Goal: Information Seeking & Learning: Learn about a topic

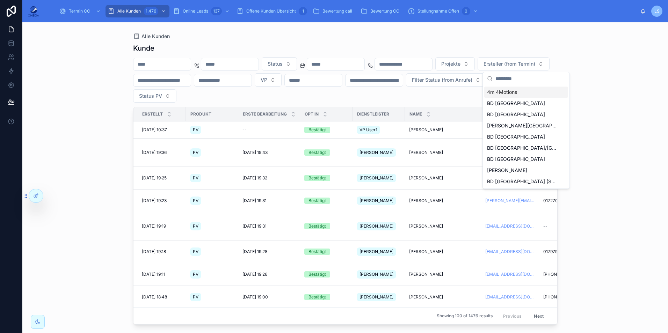
click at [395, 38] on div "Alle Kunden" at bounding box center [345, 37] width 425 height 6
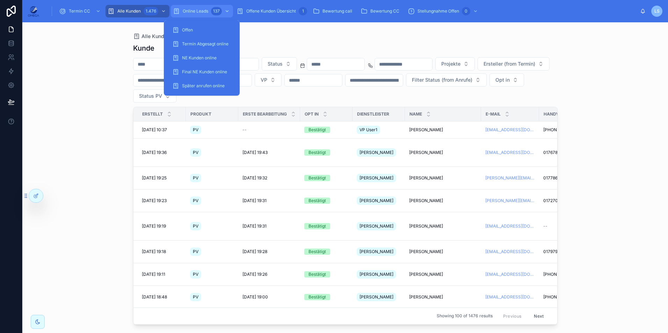
click at [204, 6] on div "Online Leads 137" at bounding box center [202, 11] width 58 height 11
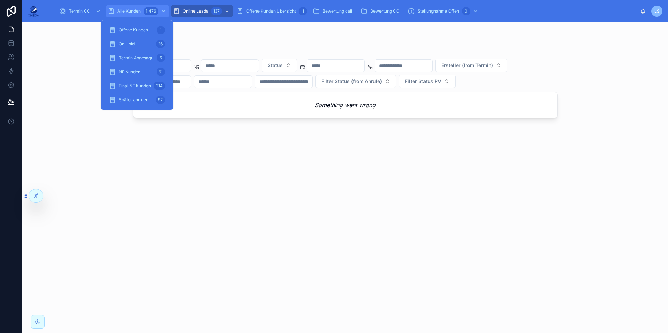
click at [140, 11] on span "Alle Kunden" at bounding box center [128, 11] width 23 height 6
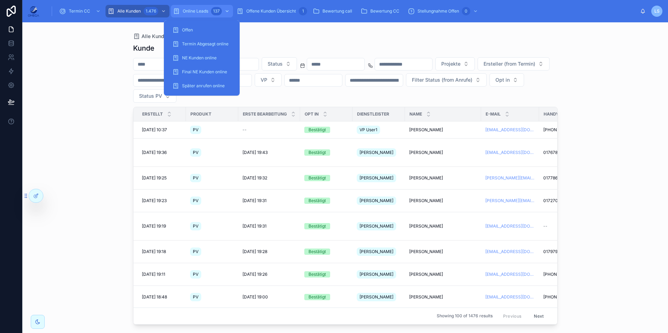
click at [207, 13] on span "Online Leads" at bounding box center [196, 11] width 26 height 6
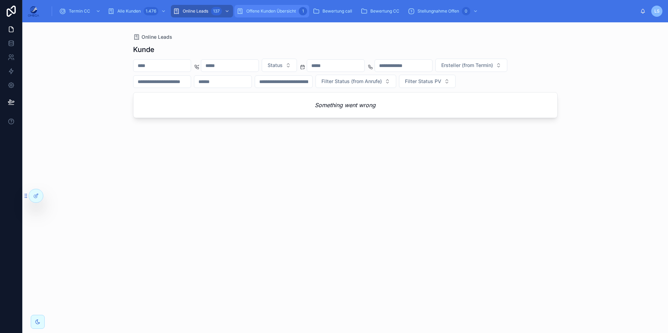
click at [273, 7] on div "Offene Kunden Übersicht 1" at bounding box center [272, 11] width 71 height 11
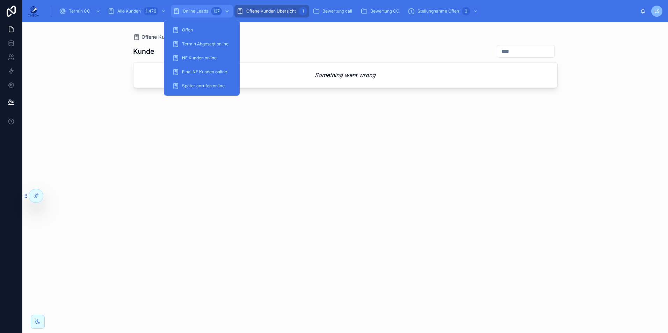
click at [192, 10] on span "Online Leads" at bounding box center [196, 11] width 26 height 6
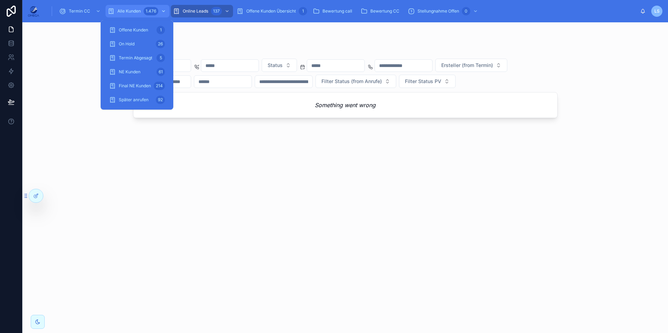
click at [151, 10] on div "1.476" at bounding box center [151, 11] width 15 height 8
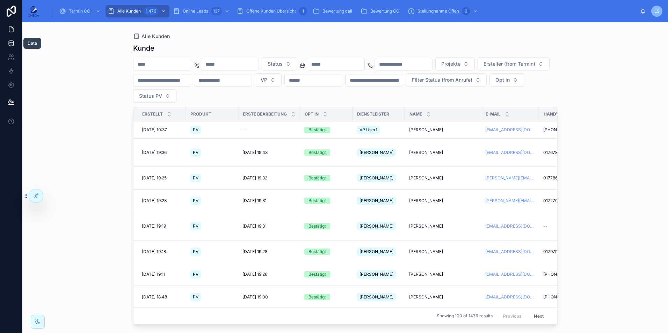
click at [18, 44] on link at bounding box center [11, 43] width 22 height 14
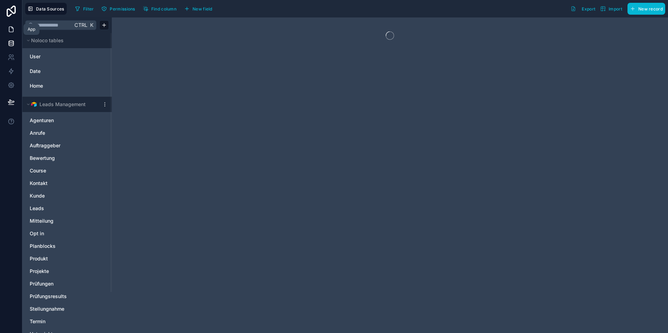
click at [12, 29] on icon at bounding box center [11, 29] width 7 height 7
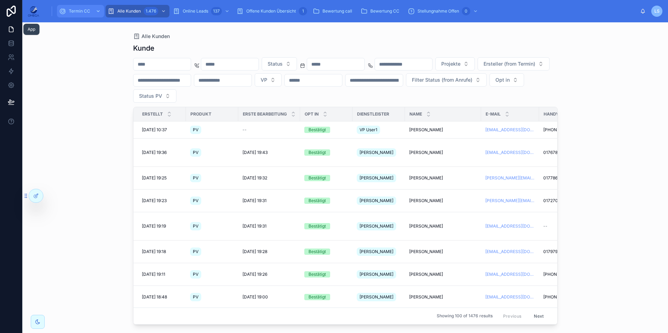
click at [78, 8] on div "Termin CC" at bounding box center [80, 11] width 43 height 11
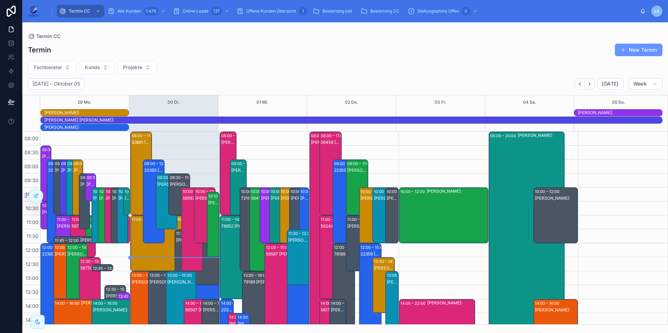
scroll to position [171, 0]
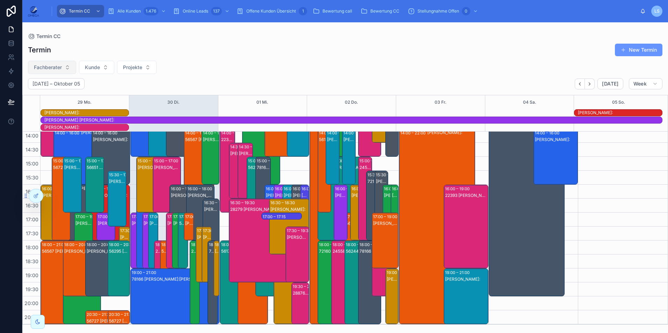
click at [62, 64] on button "Fachberater" at bounding box center [52, 67] width 48 height 13
type input "*"
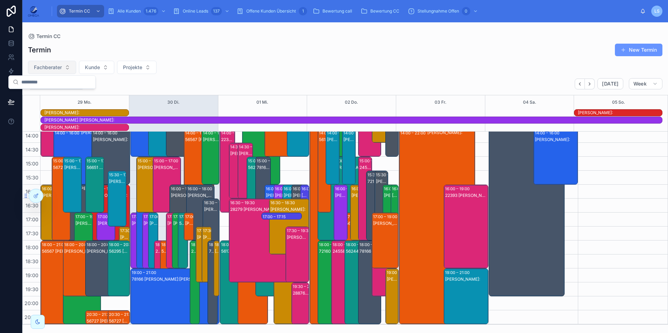
type input "*"
type input "***"
click at [224, 75] on div "Termin New Termin Fachberater Kunde Projekte September 29 – Oktober 05 Today We…" at bounding box center [345, 182] width 646 height 286
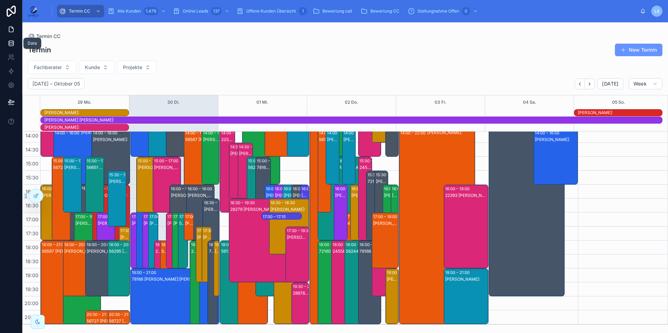
click at [20, 46] on link at bounding box center [11, 43] width 22 height 14
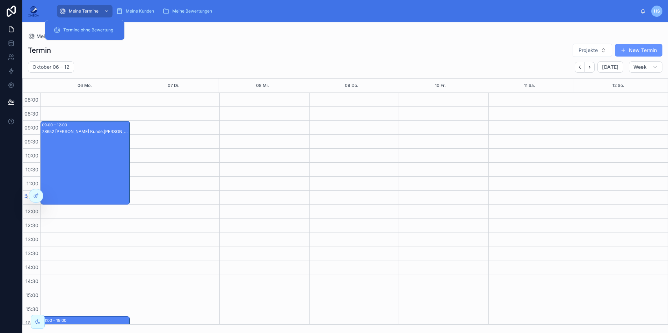
scroll to position [132, 0]
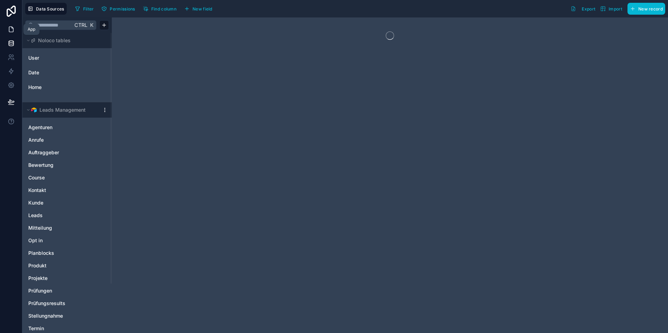
click at [12, 31] on icon at bounding box center [11, 29] width 7 height 7
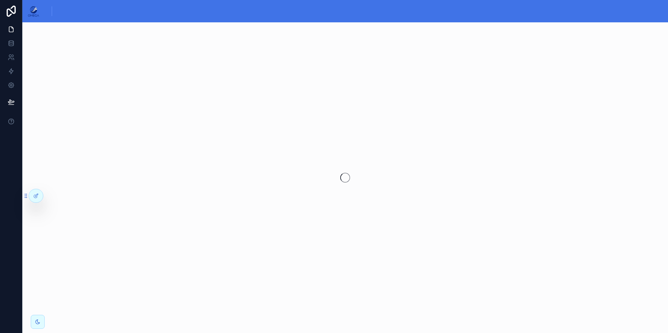
click at [151, 193] on div at bounding box center [345, 177] width 646 height 311
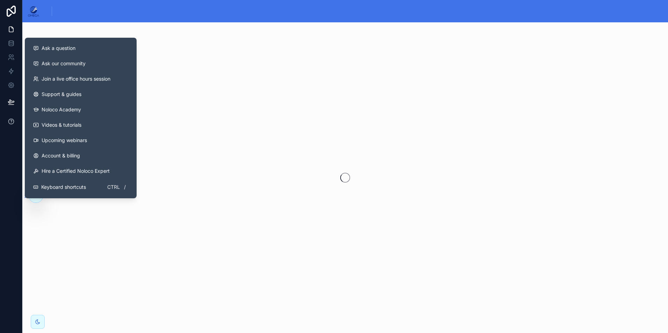
click at [14, 122] on icon at bounding box center [11, 121] width 7 height 7
click at [13, 87] on icon at bounding box center [10, 85] width 5 height 5
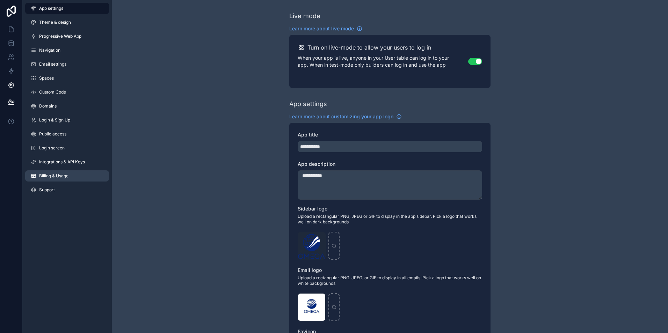
click at [71, 178] on link "Billing & Usage" at bounding box center [67, 176] width 84 height 11
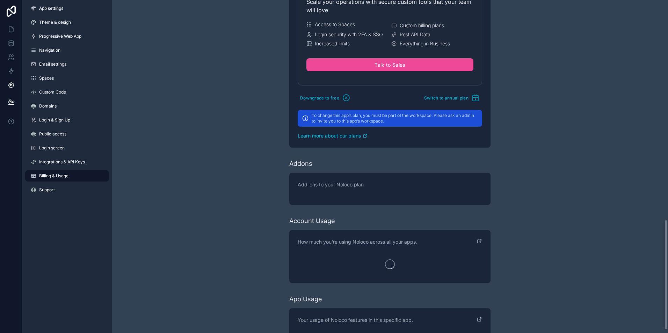
scroll to position [673, 0]
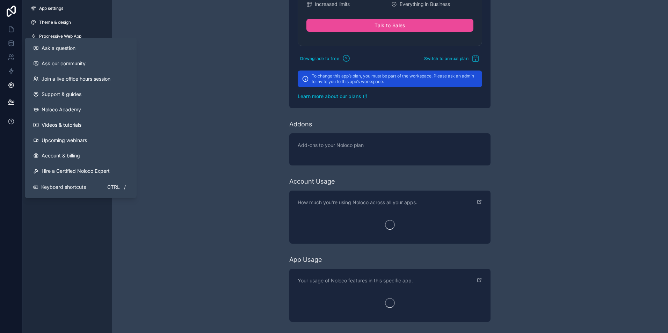
click at [8, 120] on icon at bounding box center [11, 121] width 7 height 7
click at [62, 51] on span "Ask a question" at bounding box center [59, 48] width 34 height 7
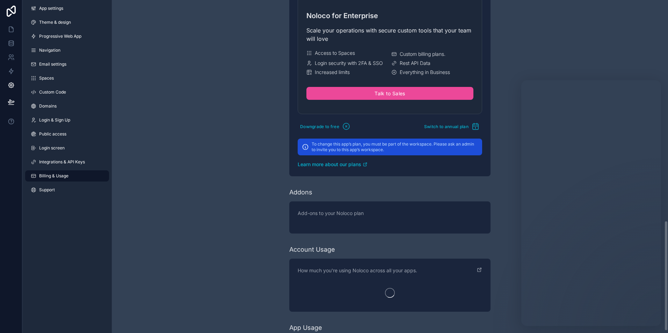
scroll to position [673, 0]
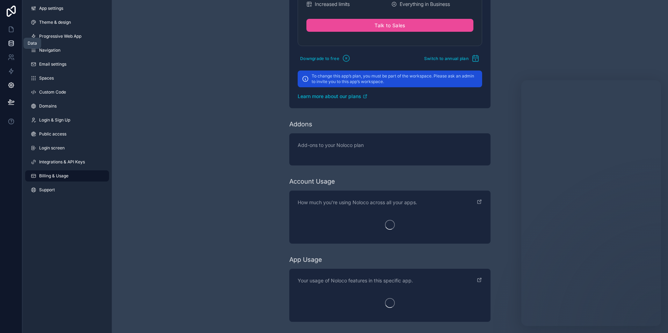
click at [10, 40] on icon at bounding box center [11, 43] width 7 height 7
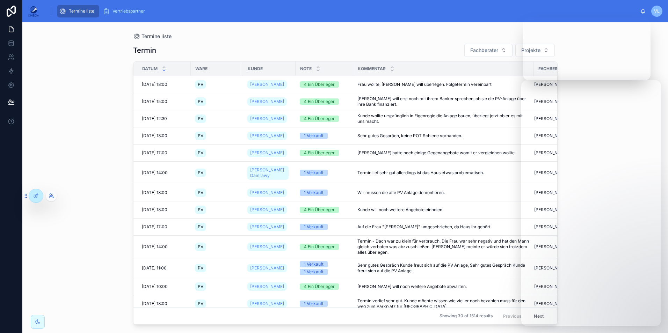
click at [50, 195] on icon at bounding box center [52, 196] width 6 height 6
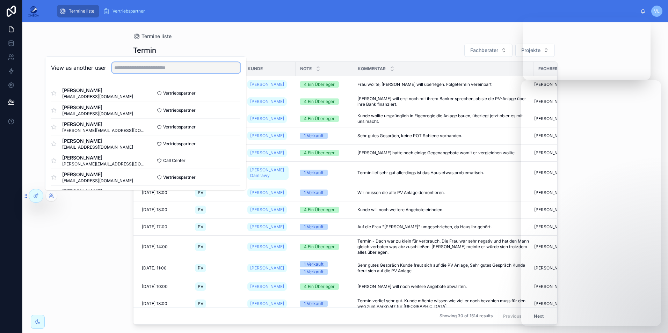
click at [160, 70] on input "text" at bounding box center [176, 67] width 129 height 11
type input "***"
click at [87, 78] on div "View as another user ***" at bounding box center [145, 68] width 201 height 23
click at [223, 160] on button "Select" at bounding box center [231, 161] width 18 height 10
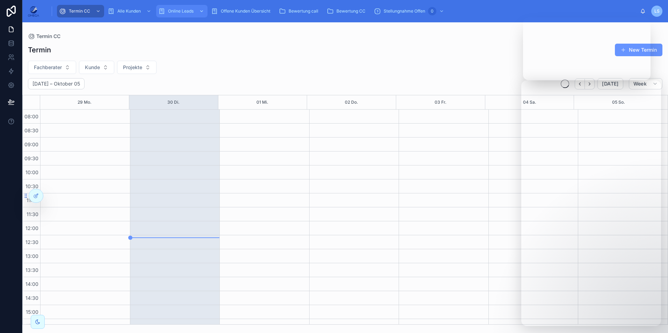
scroll to position [149, 0]
click at [188, 13] on span "Online Leads" at bounding box center [196, 11] width 26 height 6
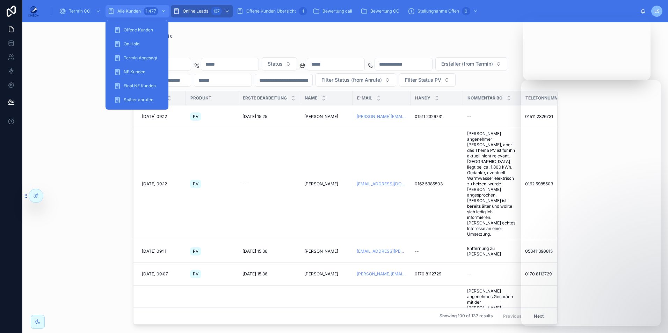
click at [151, 10] on div "1.477" at bounding box center [151, 11] width 15 height 8
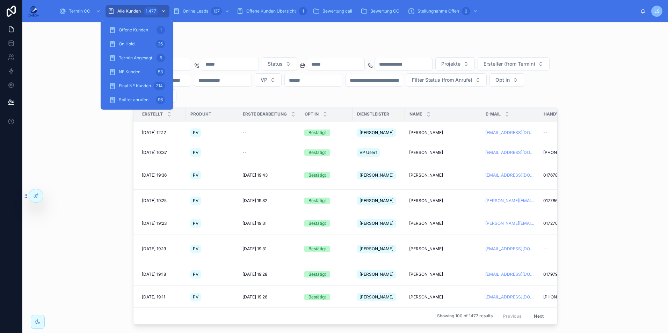
click at [125, 8] on div "Alle Kunden 1.477" at bounding box center [138, 11] width 60 height 11
click at [137, 30] on span "Offene Kunden" at bounding box center [133, 30] width 29 height 6
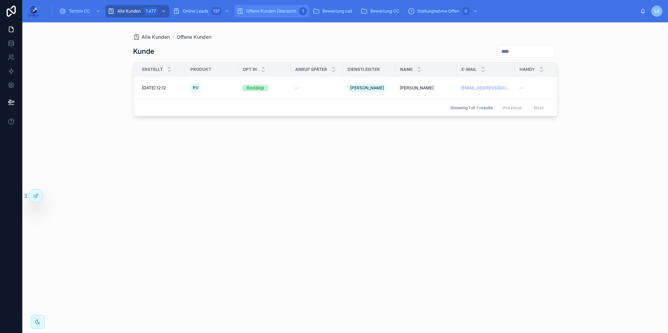
click at [265, 9] on span "Offene Kunden Übersicht" at bounding box center [271, 11] width 50 height 6
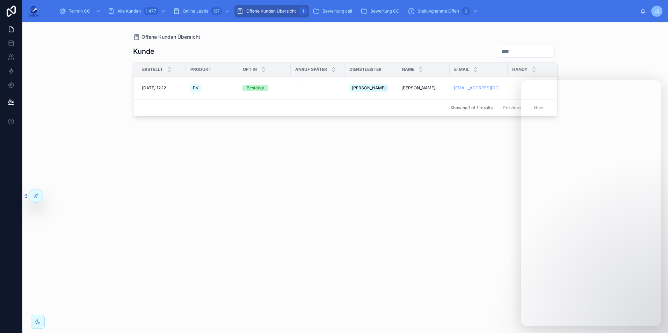
click at [416, 192] on div "[PERSON_NAME] Erstellt Produkt Opt In Anruf später Dienstleister Name E-Mail Ha…" at bounding box center [345, 183] width 425 height 284
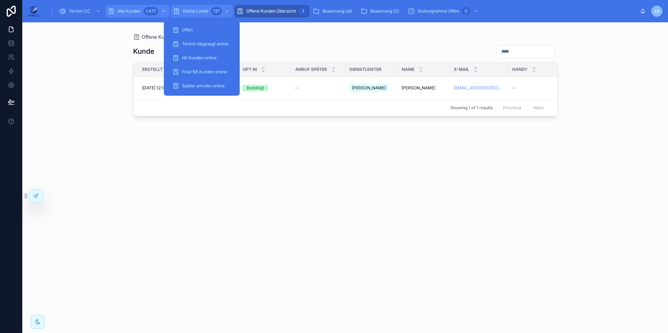
click at [211, 10] on div "137" at bounding box center [216, 11] width 11 height 8
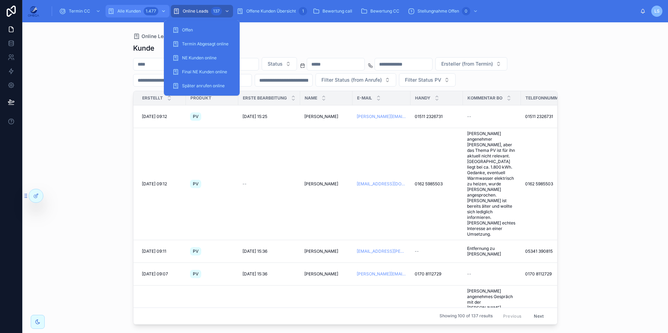
click at [152, 12] on div "1.477" at bounding box center [151, 11] width 15 height 8
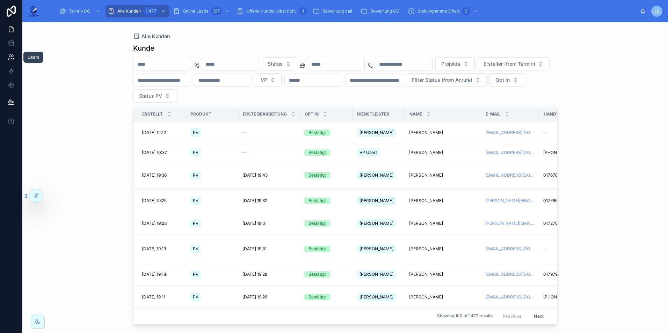
click at [12, 58] on icon at bounding box center [11, 57] width 7 height 7
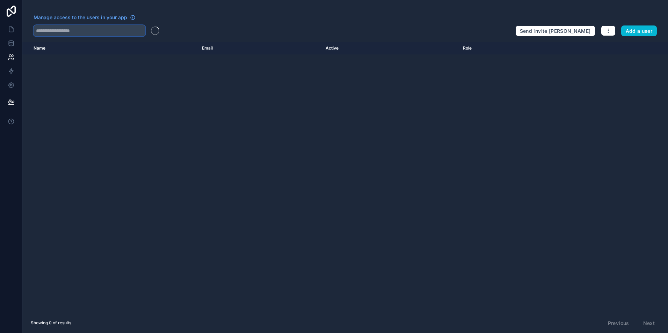
click at [91, 28] on input "text" at bounding box center [90, 30] width 112 height 11
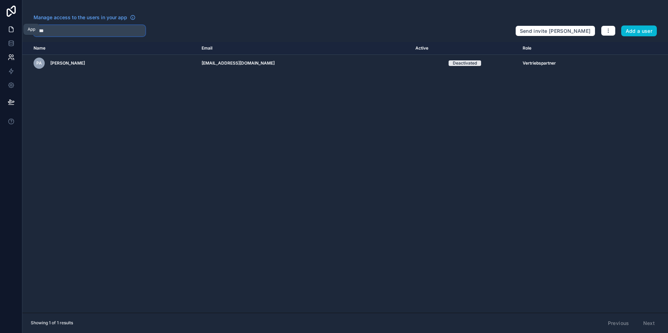
type input "****"
click at [17, 28] on link at bounding box center [11, 29] width 22 height 14
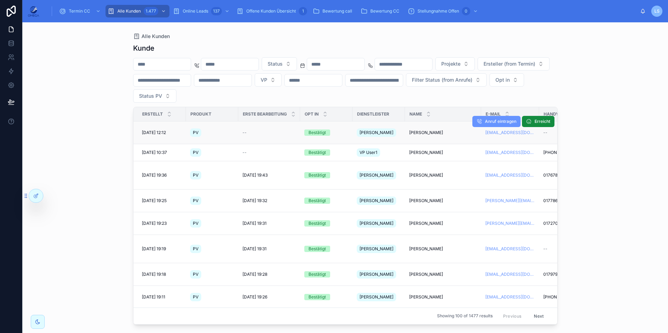
click at [412, 130] on span "[PERSON_NAME]" at bounding box center [426, 133] width 34 height 6
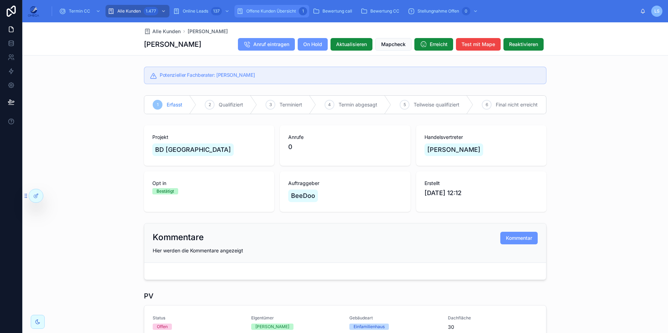
click at [269, 13] on span "Offene Kunden Übersicht" at bounding box center [271, 11] width 50 height 6
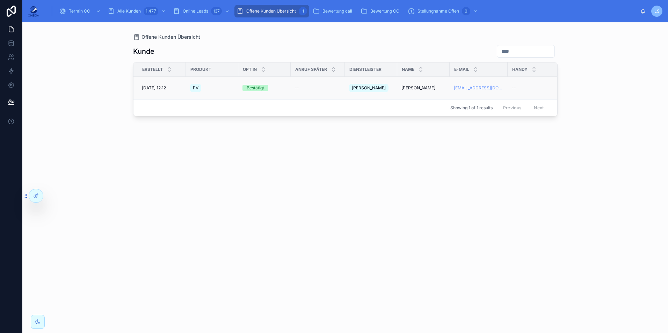
click at [407, 89] on td "[PERSON_NAME] [PERSON_NAME]" at bounding box center [423, 88] width 52 height 23
click at [412, 87] on span "[PERSON_NAME]" at bounding box center [419, 88] width 34 height 6
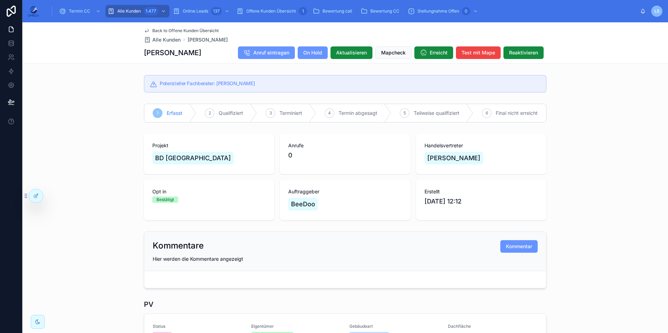
drag, startPoint x: 143, startPoint y: 55, endPoint x: 207, endPoint y: 54, distance: 63.6
click at [201, 54] on h1 "[PERSON_NAME]" at bounding box center [172, 53] width 57 height 10
copy h1 "[PERSON_NAME]"
click at [213, 56] on div "[PERSON_NAME] Anruf eintragen On Hold Aktualisieren Mapcheck Erreicht Test mit …" at bounding box center [345, 52] width 403 height 13
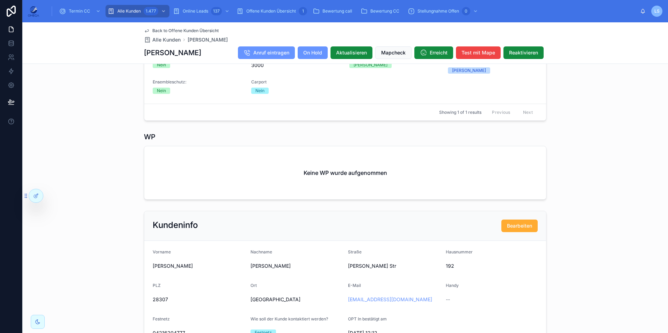
scroll to position [315, 0]
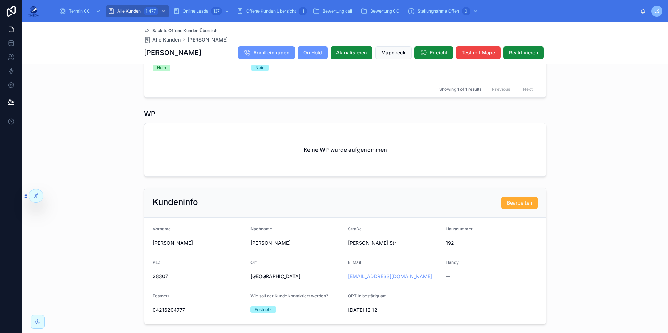
click at [191, 30] on span "Back to Offene Kunden Übersicht" at bounding box center [185, 31] width 66 height 6
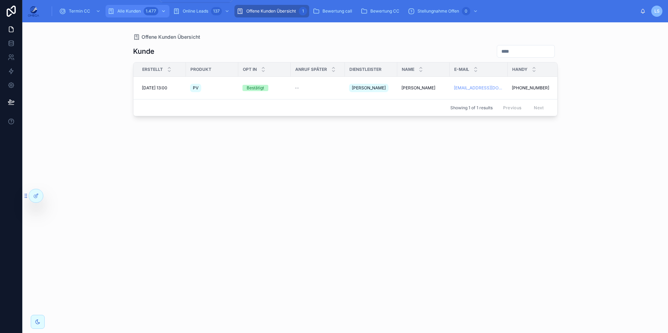
click at [149, 15] on div "1.477" at bounding box center [151, 11] width 15 height 8
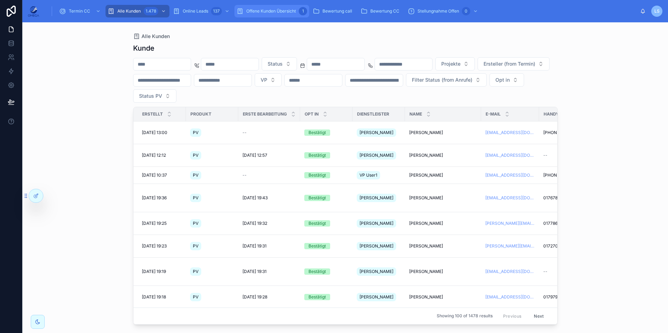
click at [275, 9] on span "Offene Kunden Übersicht" at bounding box center [271, 11] width 50 height 6
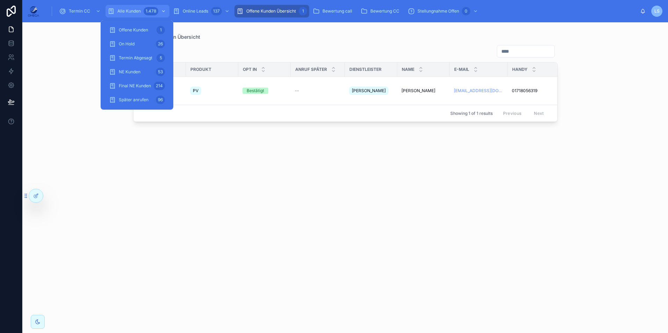
click at [149, 8] on div "1.478" at bounding box center [151, 11] width 15 height 8
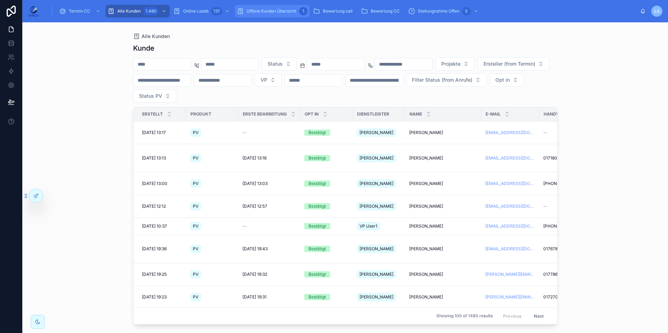
click at [276, 9] on span "Offene Kunden Übersicht" at bounding box center [272, 11] width 50 height 6
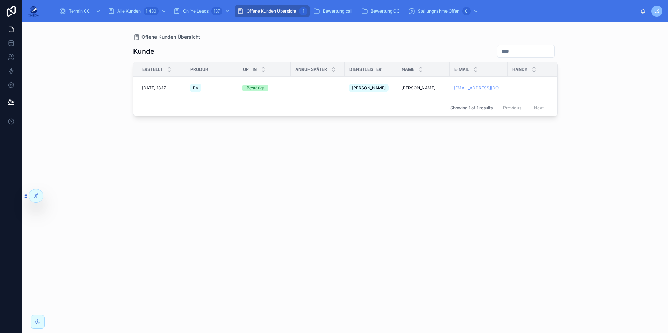
click at [642, 60] on div "Offene Kunden Übersicht [PERSON_NAME] Erstellt Produkt Opt In Anruf später Dien…" at bounding box center [345, 177] width 646 height 311
click at [411, 85] on span "[PERSON_NAME]" at bounding box center [419, 88] width 34 height 6
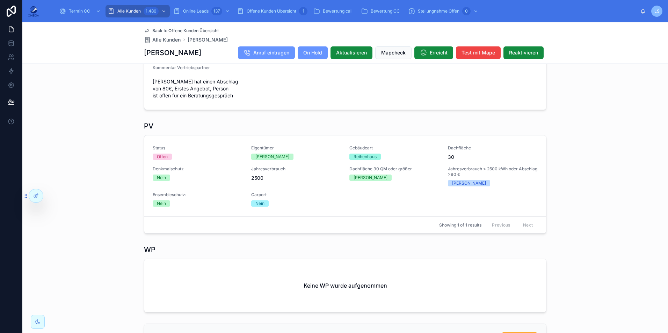
scroll to position [192, 0]
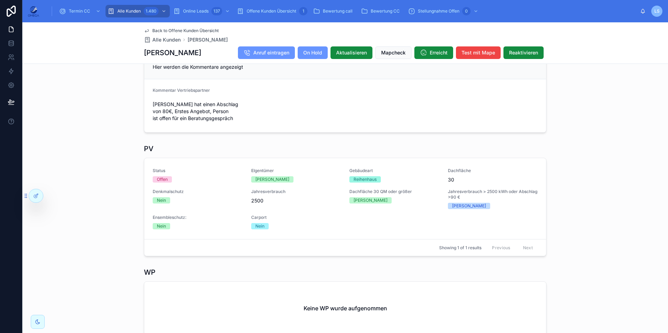
click at [192, 29] on span "Back to Offene Kunden Übersicht" at bounding box center [185, 31] width 66 height 6
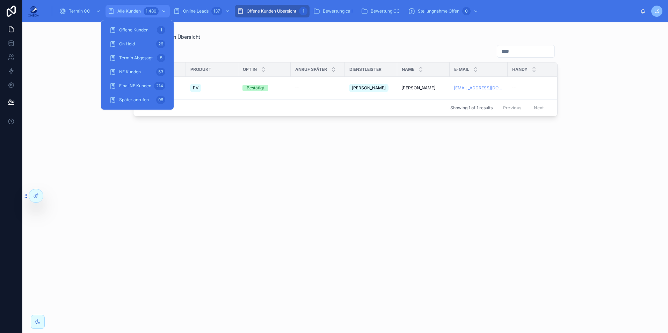
click at [151, 12] on div "1.480" at bounding box center [151, 11] width 15 height 8
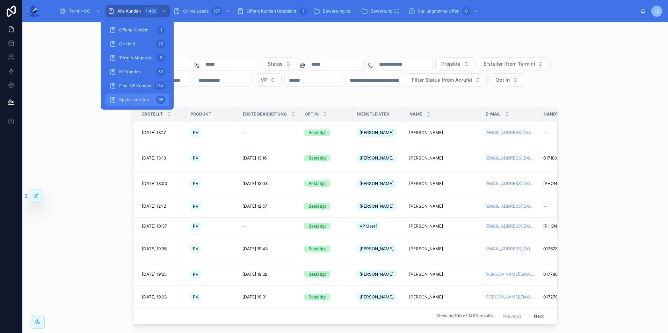
click at [153, 95] on div "Später anrufen 96" at bounding box center [137, 99] width 56 height 11
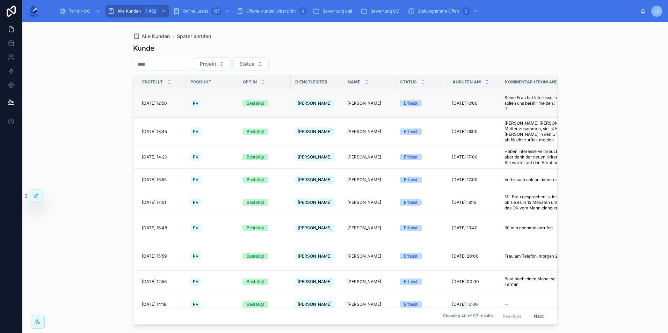
drag, startPoint x: 294, startPoint y: 102, endPoint x: 329, endPoint y: 102, distance: 35.3
click at [329, 102] on td "[PERSON_NAME]" at bounding box center [317, 103] width 52 height 28
copy span "[PERSON_NAME]"
